Goal: Navigation & Orientation: Find specific page/section

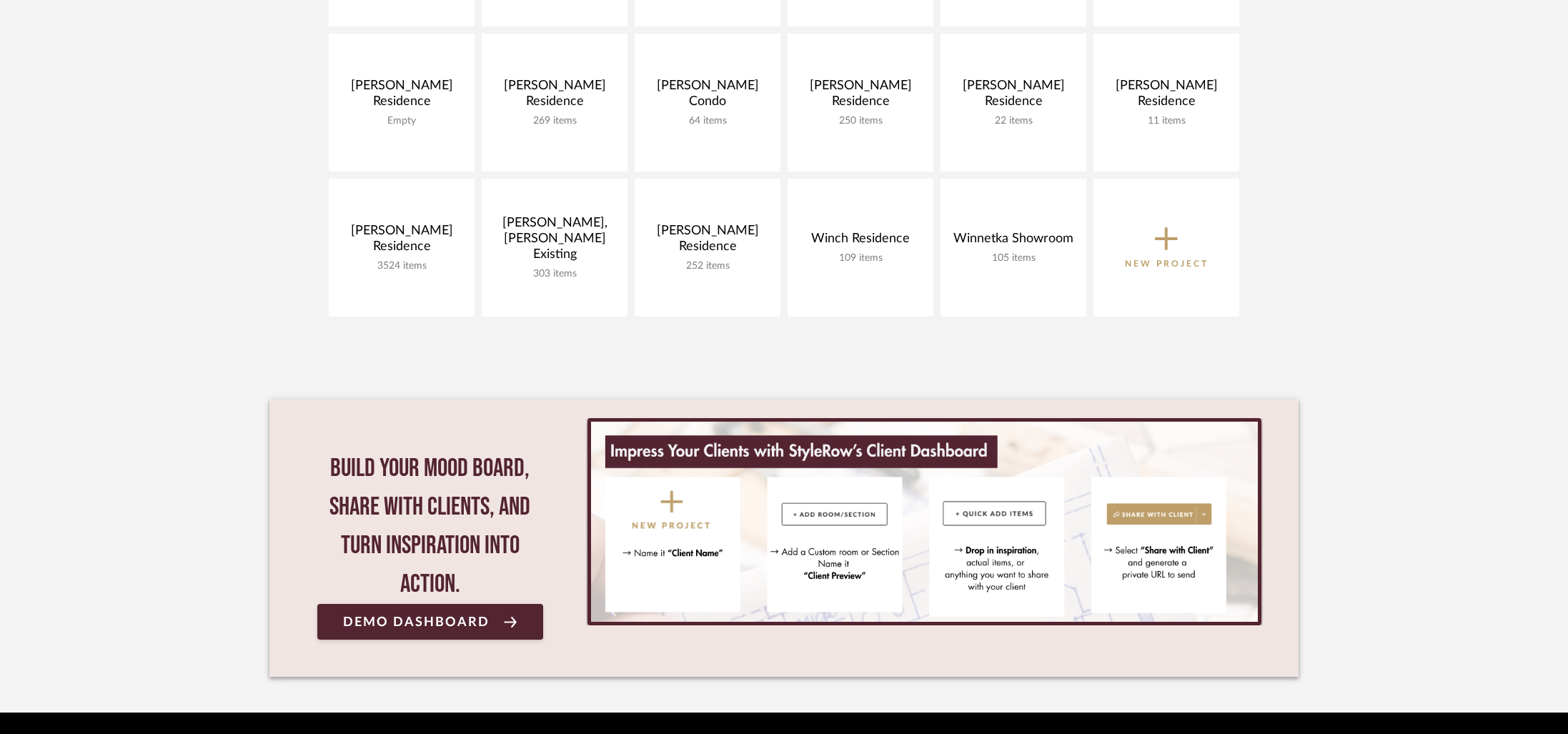
scroll to position [822, 0]
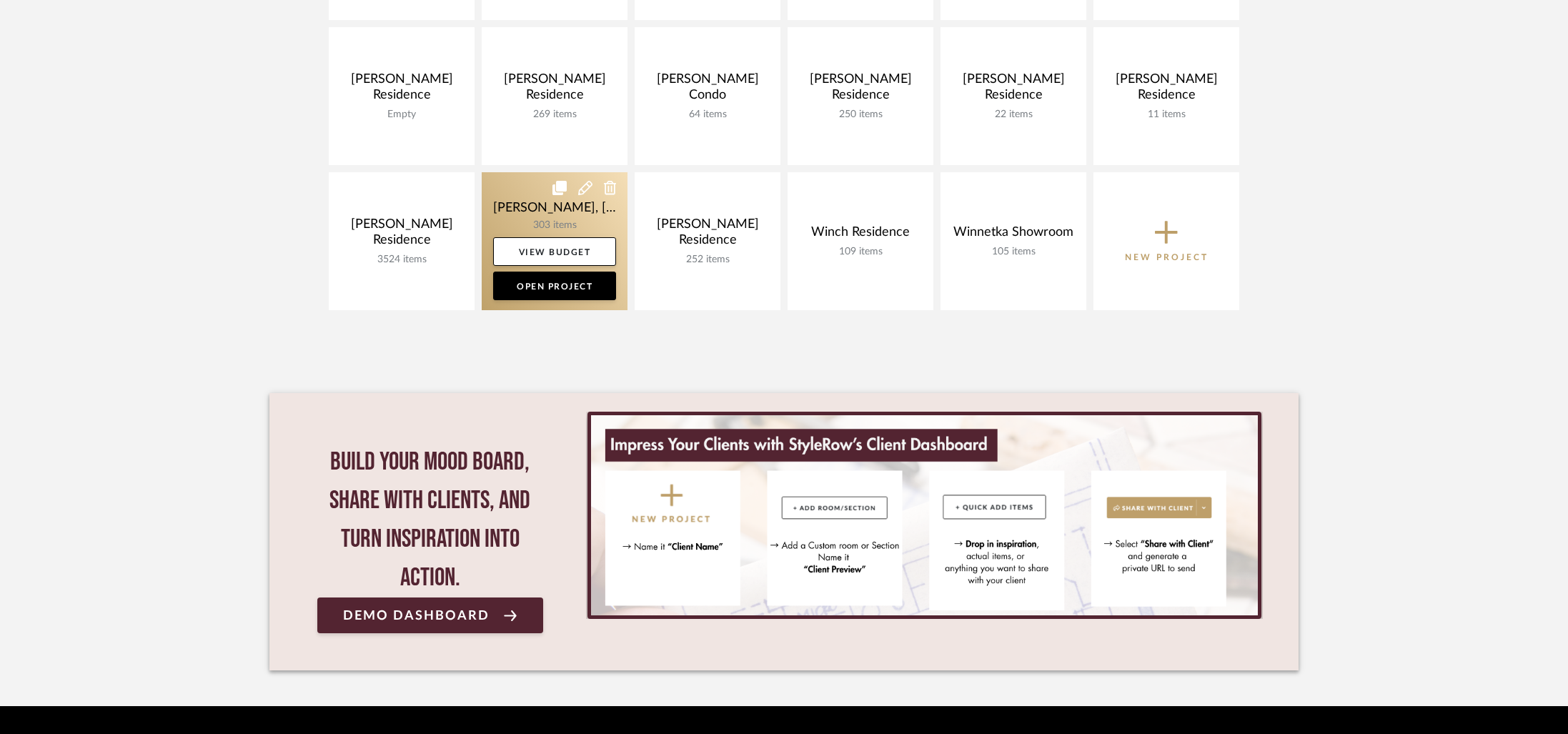
click at [506, 208] on link at bounding box center [554, 241] width 146 height 138
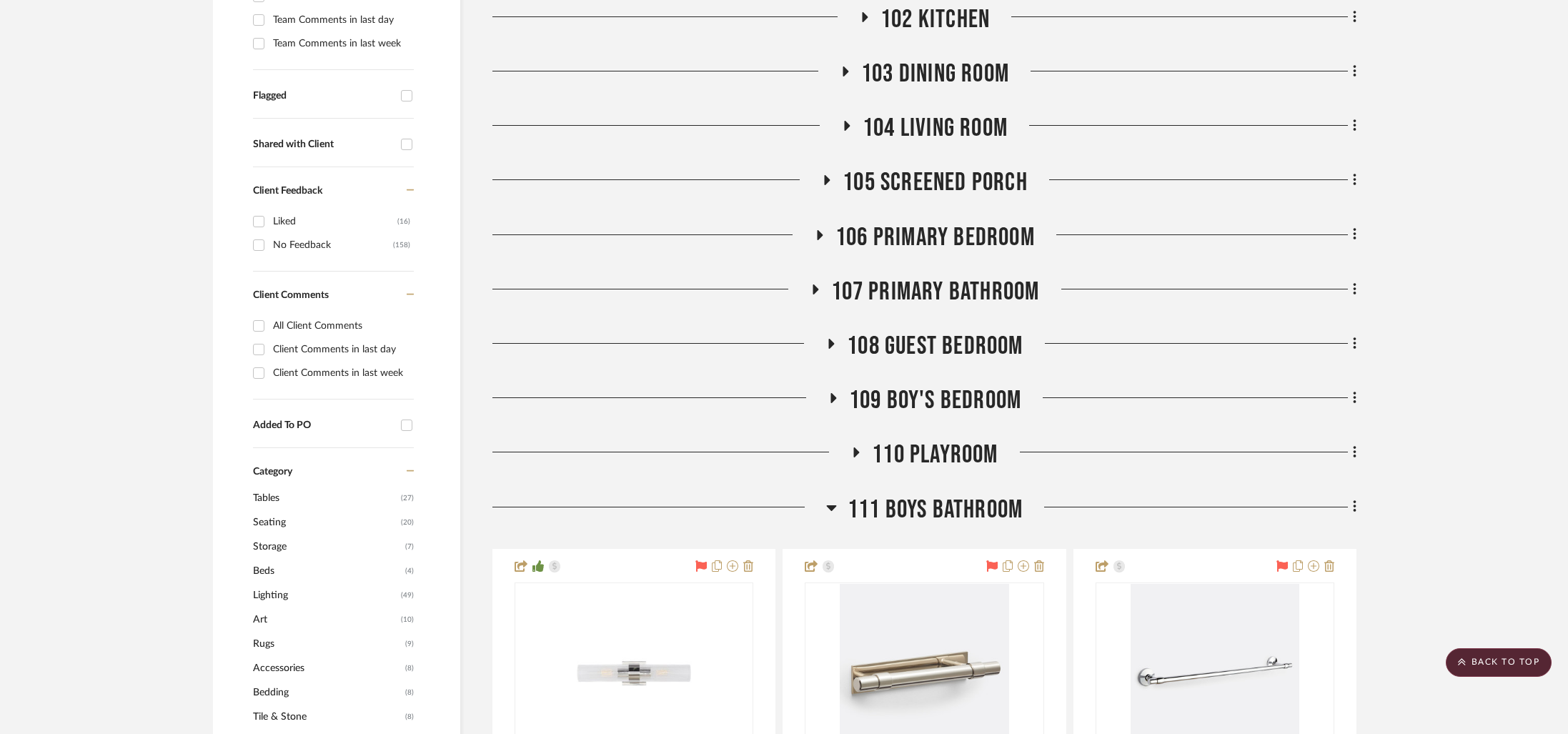
scroll to position [325, 0]
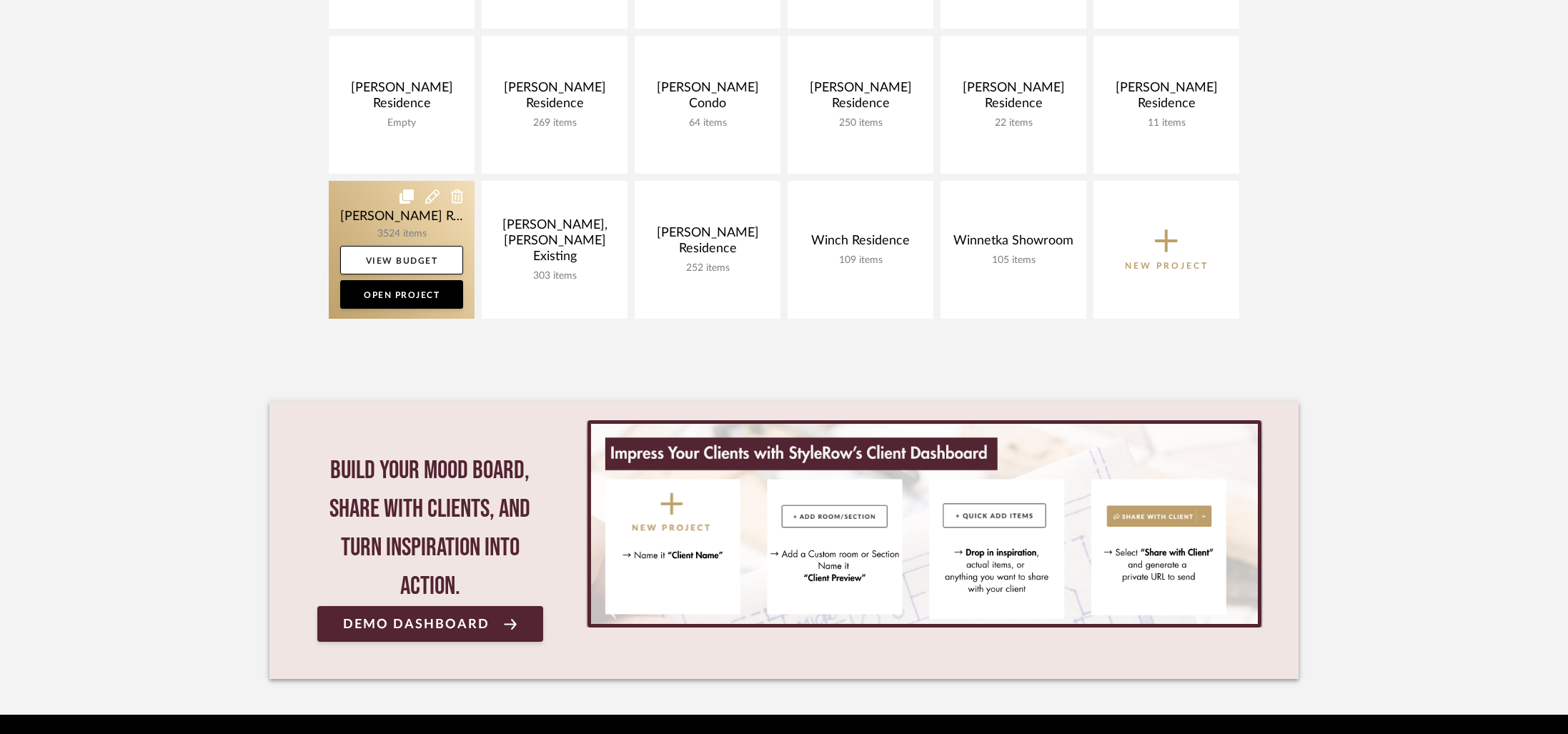
click at [401, 222] on link at bounding box center [401, 249] width 146 height 138
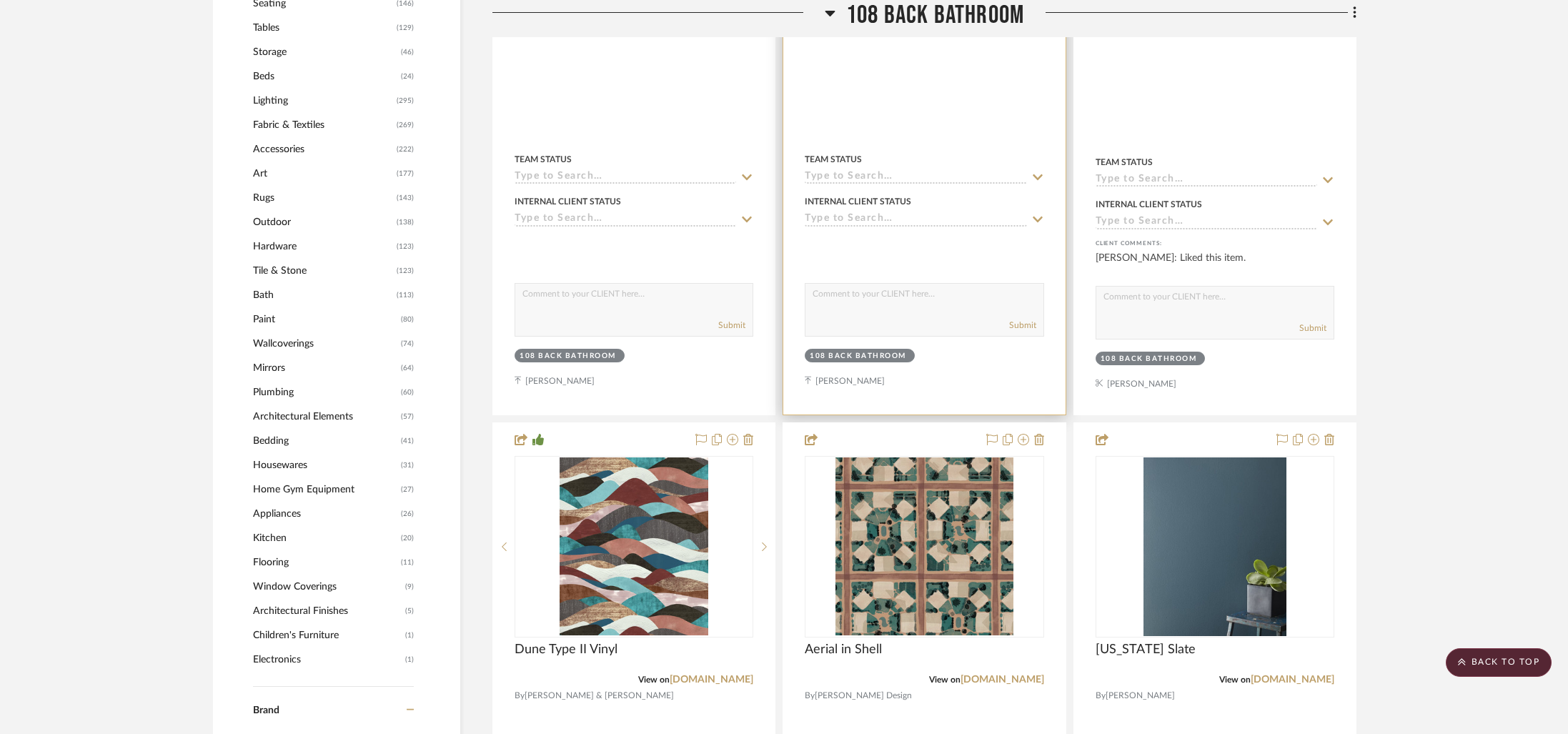
scroll to position [1581, 0]
